Goal: Transaction & Acquisition: Book appointment/travel/reservation

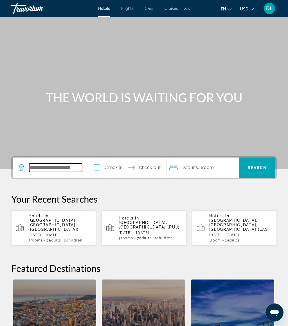
click at [67, 170] on input "Search hotel destination" at bounding box center [55, 167] width 53 height 8
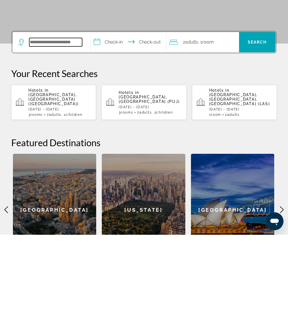
scroll to position [38, 0]
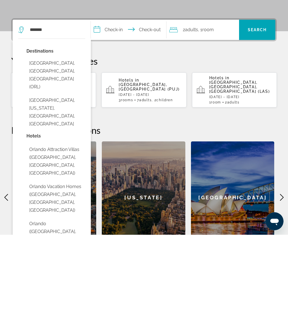
click at [65, 157] on button "[GEOGRAPHIC_DATA], [GEOGRAPHIC_DATA], [GEOGRAPHIC_DATA] (ORL)" at bounding box center [55, 174] width 59 height 34
type input "**********"
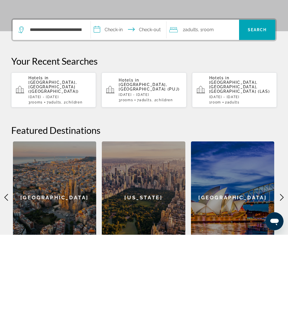
click at [115, 119] on input "**********" at bounding box center [130, 130] width 78 height 22
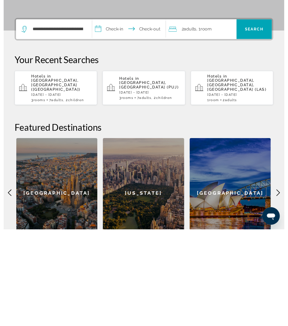
scroll to position [139, 0]
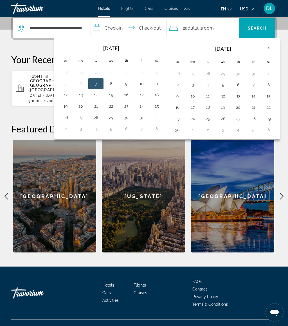
click at [225, 118] on button "26" at bounding box center [223, 119] width 9 height 8
click at [181, 132] on button "30" at bounding box center [177, 130] width 9 height 8
type input "**********"
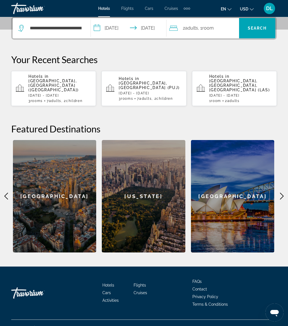
click at [212, 32] on span ", 1 Room rooms" at bounding box center [206, 28] width 16 height 8
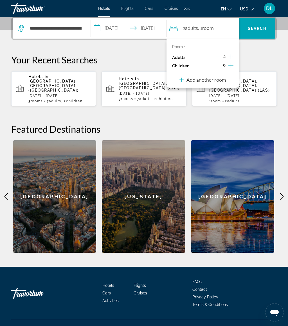
scroll to position [138, 0]
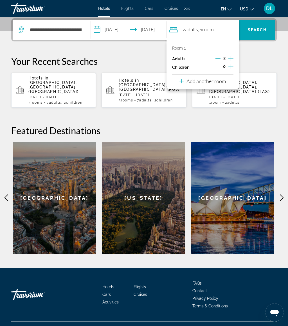
click at [229, 67] on icon "Increment children" at bounding box center [230, 66] width 5 height 7
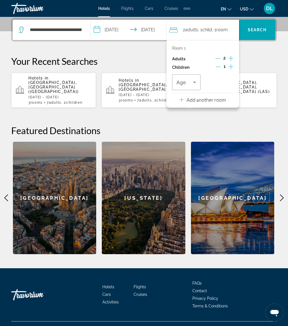
click at [232, 65] on icon "Increment children" at bounding box center [230, 66] width 5 height 5
click at [226, 83] on icon "Travelers: 2 adults, 2 children" at bounding box center [227, 82] width 7 height 7
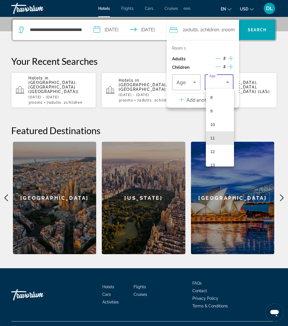
scroll to position [127, 0]
click at [221, 160] on mat-option "14" at bounding box center [220, 161] width 28 height 14
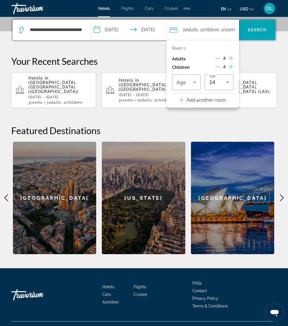
click at [191, 80] on span "Travelers: 2 adults, 2 children" at bounding box center [185, 82] width 17 height 7
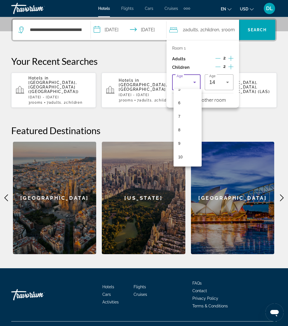
scroll to position [78, 0]
click at [188, 154] on mat-option "10" at bounding box center [188, 155] width 28 height 14
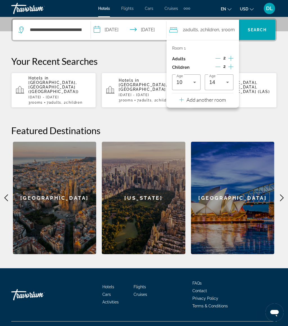
click at [230, 55] on icon "Increment adults" at bounding box center [230, 58] width 5 height 7
click at [259, 28] on span "Search" at bounding box center [257, 30] width 19 height 5
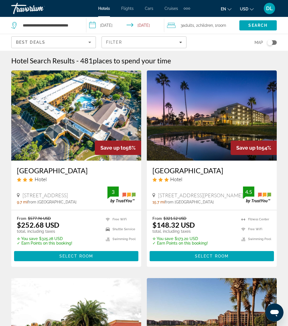
click at [141, 49] on span "Filters" at bounding box center [144, 42] width 84 height 14
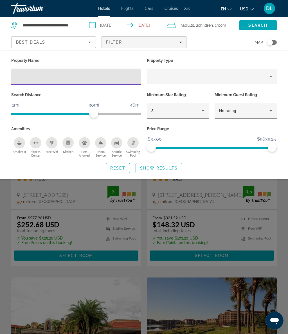
click at [79, 75] on input "Hotel Filters" at bounding box center [76, 76] width 121 height 7
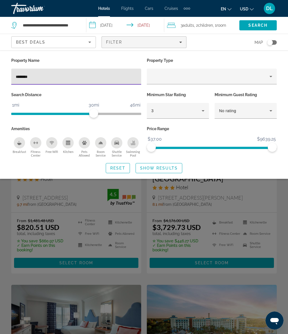
type input "*********"
click at [167, 169] on span "Show Results" at bounding box center [159, 168] width 38 height 5
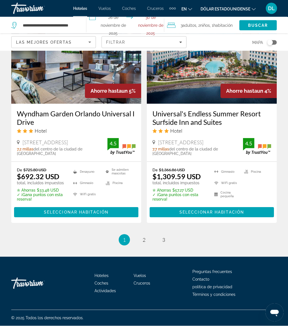
scroll to position [1192, 0]
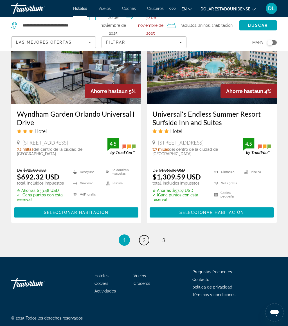
click at [146, 245] on link "página 2" at bounding box center [144, 240] width 10 height 10
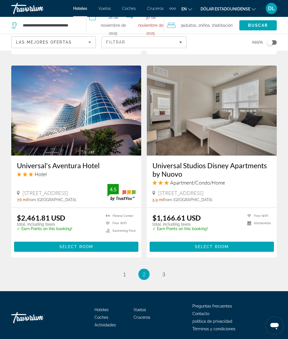
scroll to position [1120, 0]
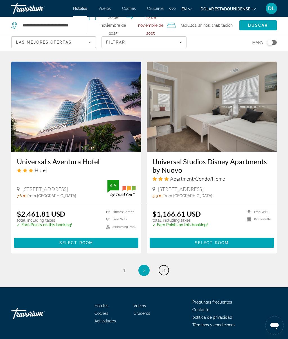
click at [166, 265] on link "página 3" at bounding box center [164, 270] width 10 height 10
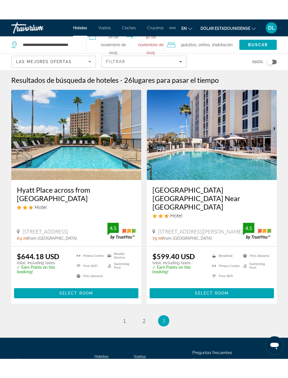
scroll to position [1, 0]
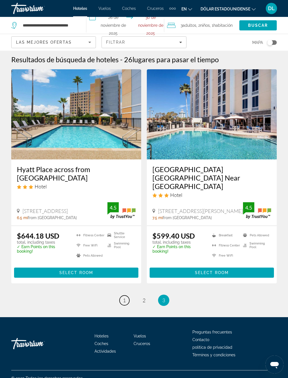
click at [123, 295] on link "page 1" at bounding box center [125, 300] width 10 height 10
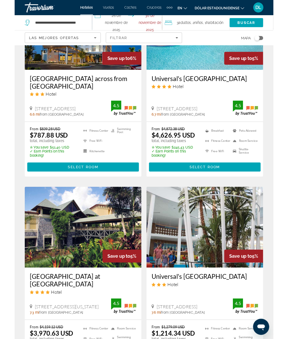
scroll to position [745, 0]
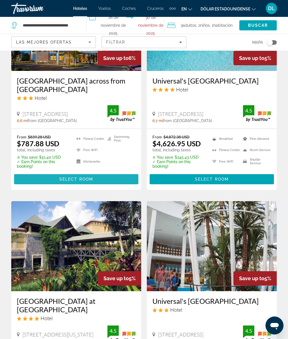
click at [108, 186] on span "Contenido principal" at bounding box center [76, 179] width 124 height 14
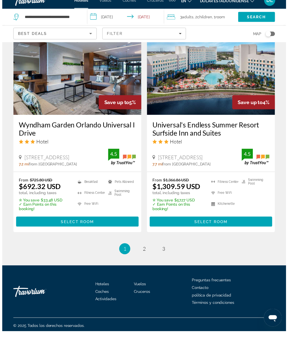
scroll to position [1145, 0]
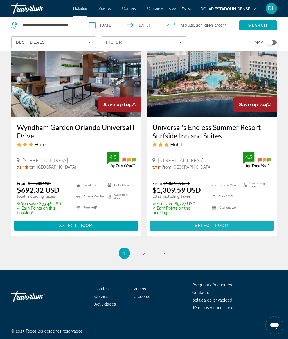
click at [210, 222] on span "Contenido principal" at bounding box center [212, 226] width 124 height 14
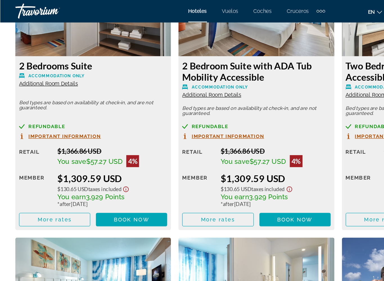
scroll to position [921, 0]
